Goal: Task Accomplishment & Management: Use online tool/utility

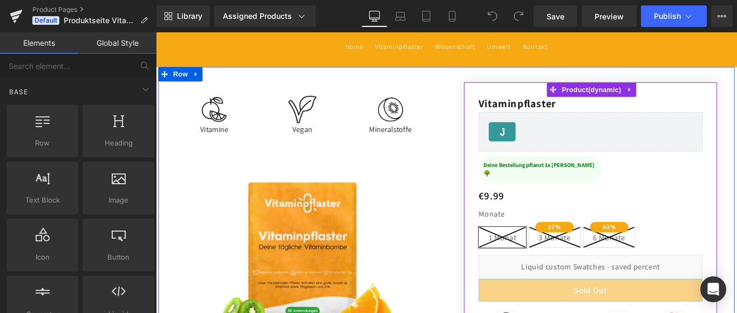
scroll to position [73, 0]
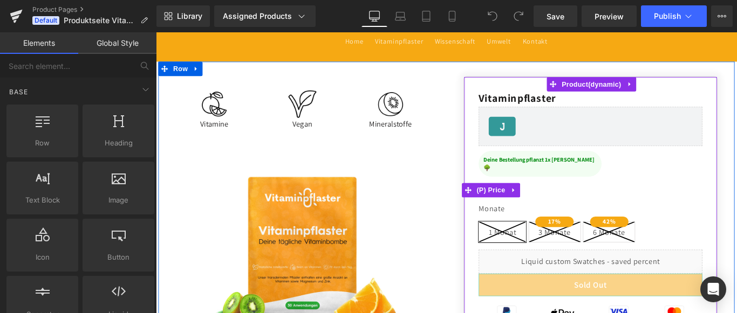
click at [537, 202] on span "(P) Price" at bounding box center [533, 210] width 38 height 16
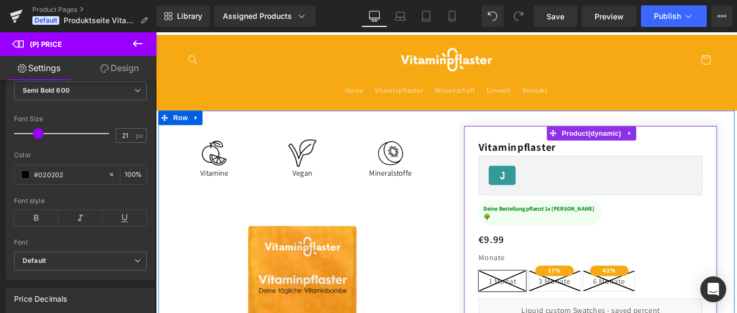
scroll to position [37, 0]
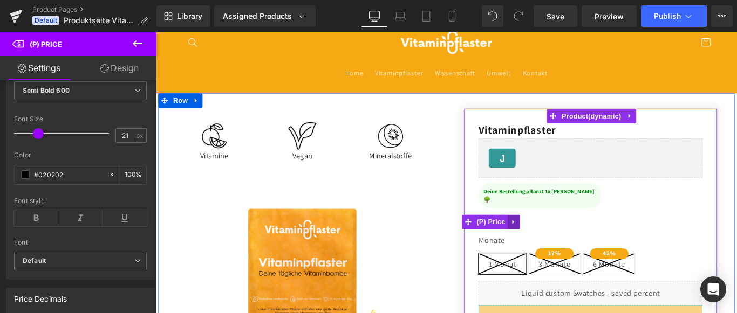
click at [558, 242] on icon at bounding box center [558, 246] width 8 height 8
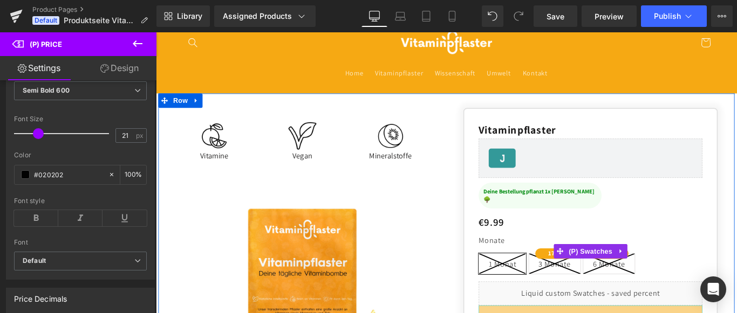
click at [557, 237] on div "Vitaminpflaster (P) Title [DOMAIN_NAME] Reviews - Star Badge [DOMAIN_NAME] Revi…" at bounding box center [643, 302] width 251 height 334
click at [582, 245] on div "Monate 1 Monat 3 Monate 6 Monate" at bounding box center [643, 278] width 251 height 67
click at [579, 245] on div "Monate 1 Monat 3 Monate 6 Monate" at bounding box center [643, 278] width 251 height 67
click at [581, 245] on div "Monate 1 Monat 3 Monate 6 Monate" at bounding box center [643, 278] width 251 height 67
click at [580, 245] on div "Monate 1 Monat 3 Monate 6 Monate" at bounding box center [643, 278] width 251 height 67
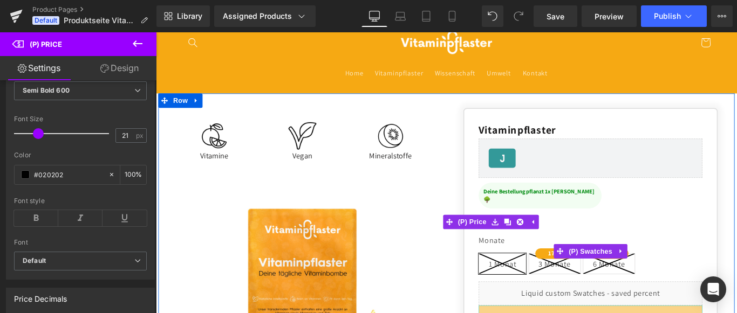
click at [540, 249] on div "Monate 1 Monat 3 Monate 6 Monate" at bounding box center [643, 278] width 251 height 67
click at [524, 262] on label "Monate" at bounding box center [643, 271] width 251 height 19
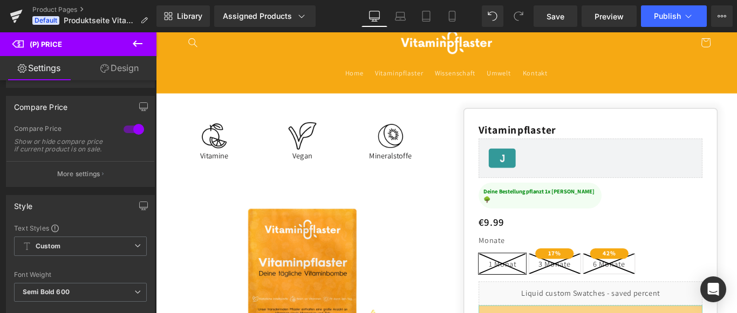
scroll to position [0, 0]
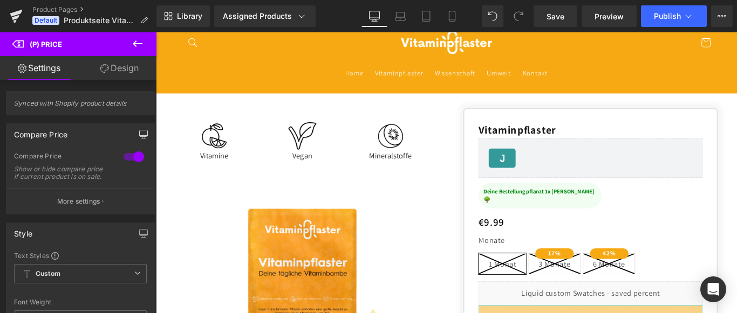
click at [146, 134] on icon "button" at bounding box center [143, 134] width 9 height 9
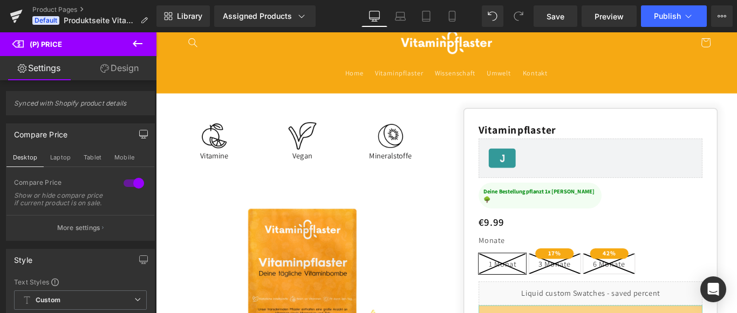
click at [139, 182] on div at bounding box center [134, 183] width 26 height 17
click at [131, 157] on button "Mobile" at bounding box center [124, 157] width 33 height 18
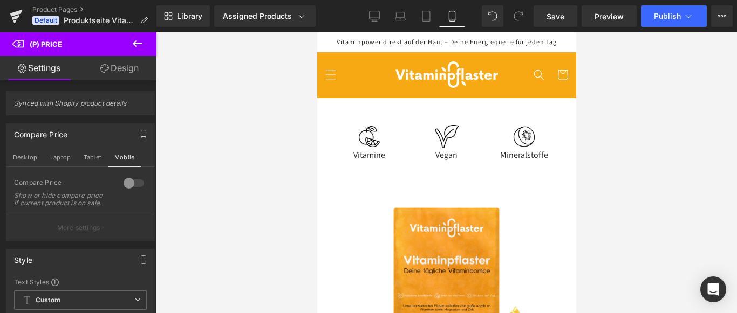
click at [127, 181] on div at bounding box center [134, 183] width 26 height 17
click at [128, 154] on button "Mobile" at bounding box center [124, 157] width 33 height 18
click at [147, 135] on icon "button" at bounding box center [143, 134] width 9 height 9
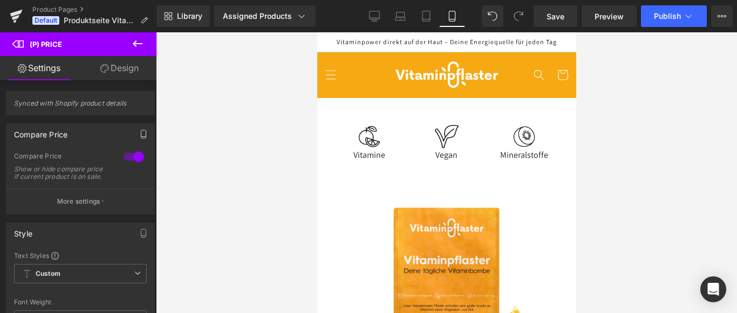
click at [146, 133] on icon "button" at bounding box center [143, 135] width 5 height 8
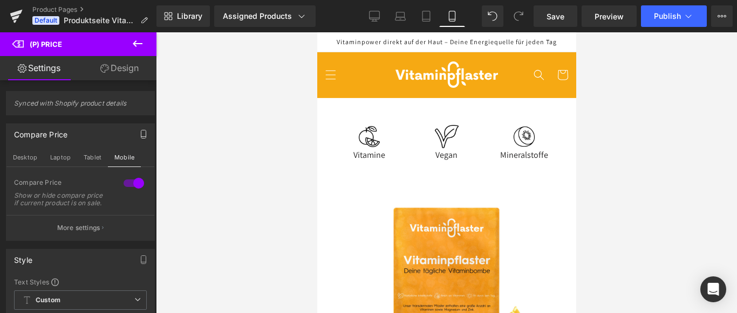
click at [137, 183] on div at bounding box center [134, 183] width 26 height 17
click at [129, 183] on div at bounding box center [134, 183] width 26 height 17
